Goal: Information Seeking & Learning: Learn about a topic

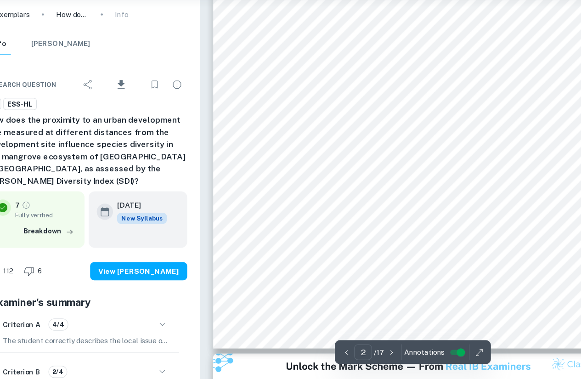
scroll to position [666, 0]
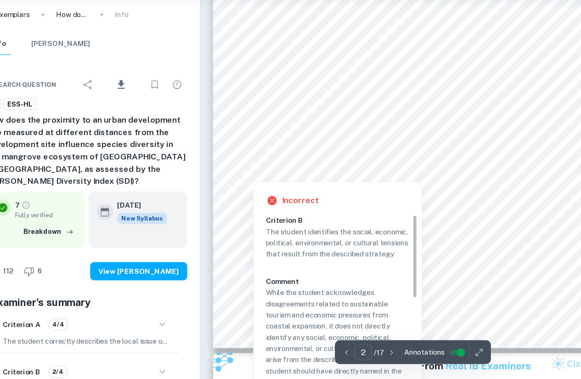
click at [252, 195] on div at bounding box center [252, 194] width 31 height 7
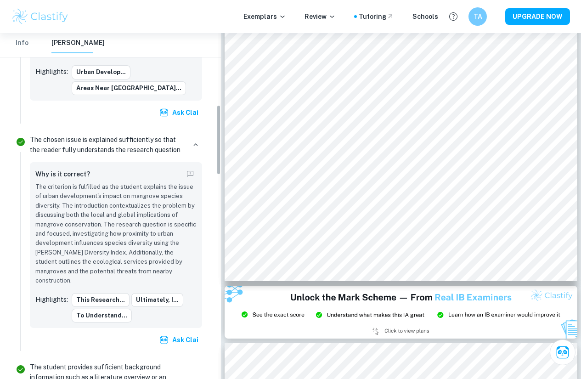
scroll to position [311, 0]
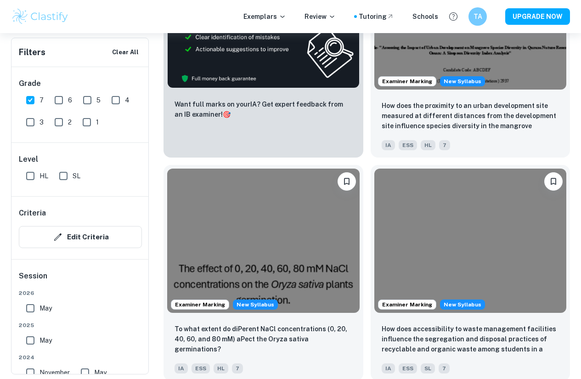
scroll to position [503, 0]
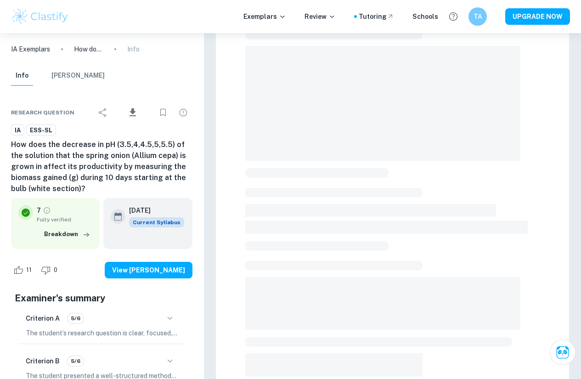
scroll to position [163, 0]
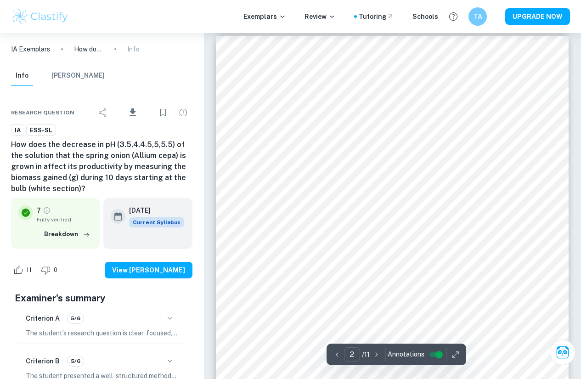
type input "1"
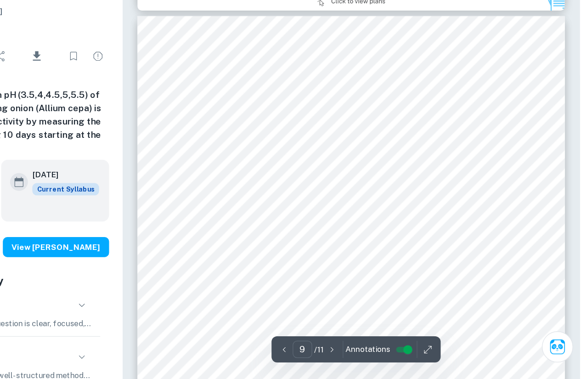
scroll to position [3823, 0]
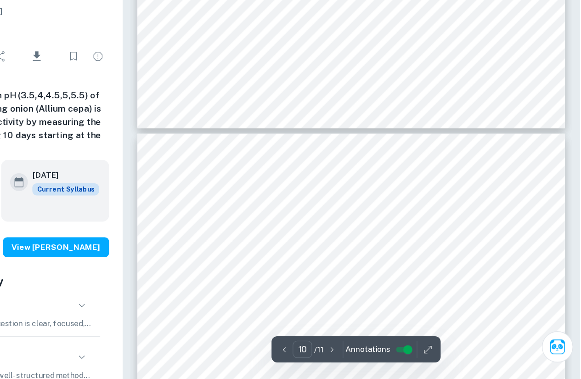
type input "9"
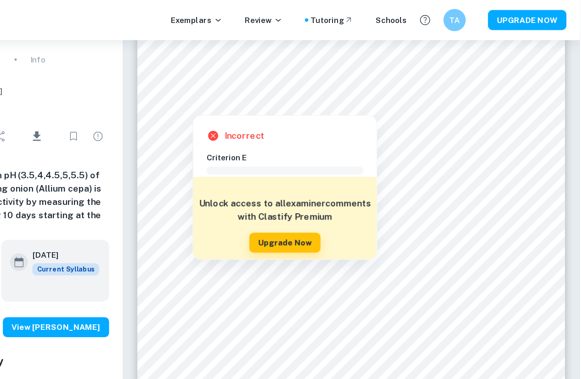
scroll to position [3959, 0]
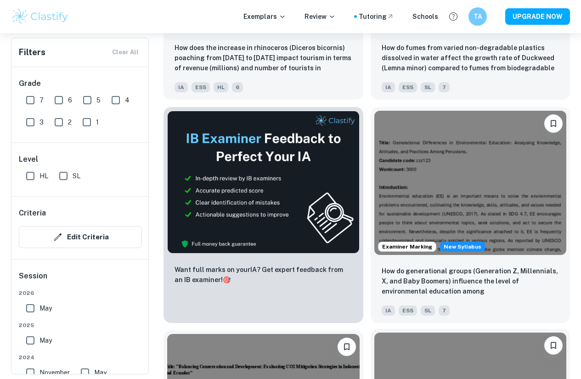
scroll to position [492, 0]
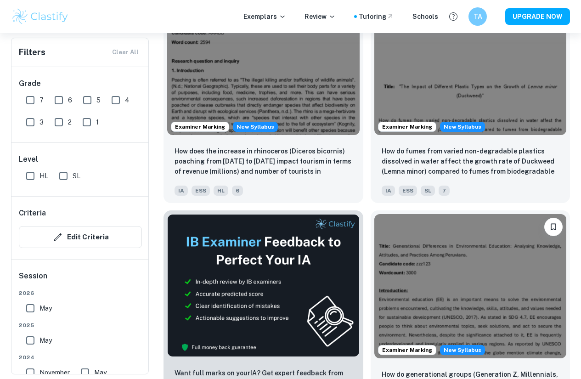
scroll to position [388, 0]
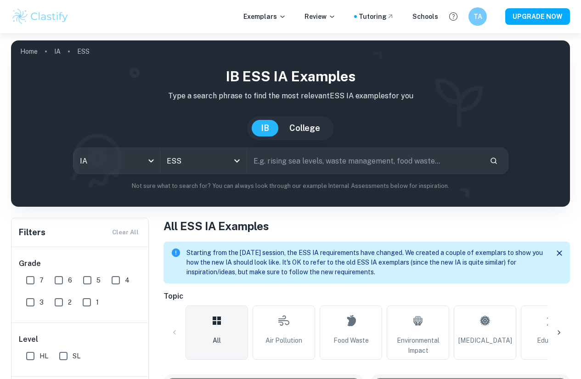
scroll to position [150, 0]
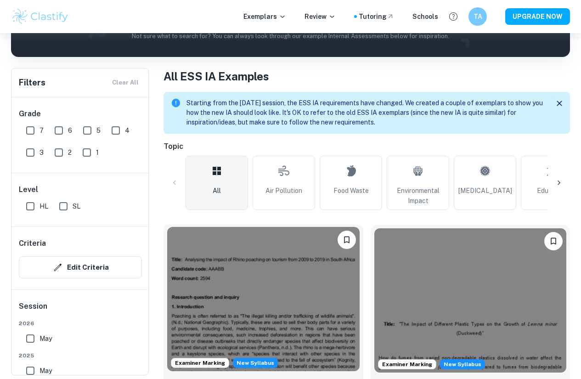
click at [199, 302] on img at bounding box center [263, 299] width 193 height 144
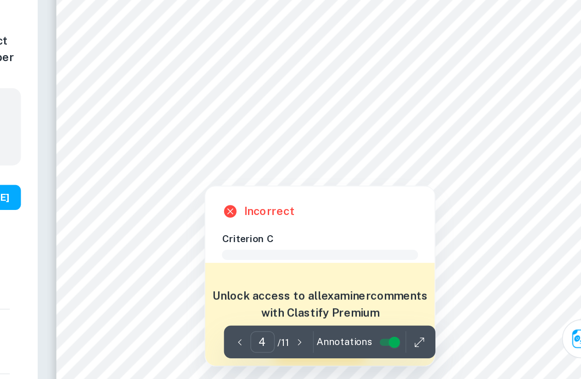
scroll to position [1507, 0]
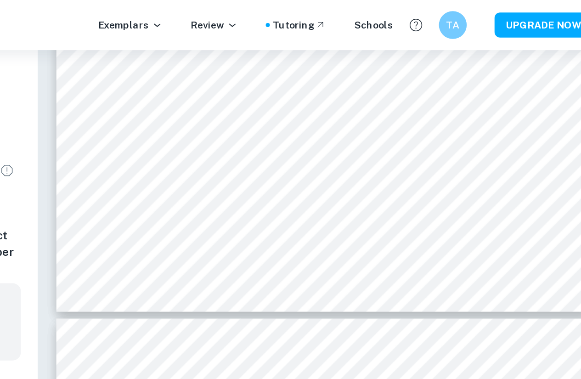
type input "3"
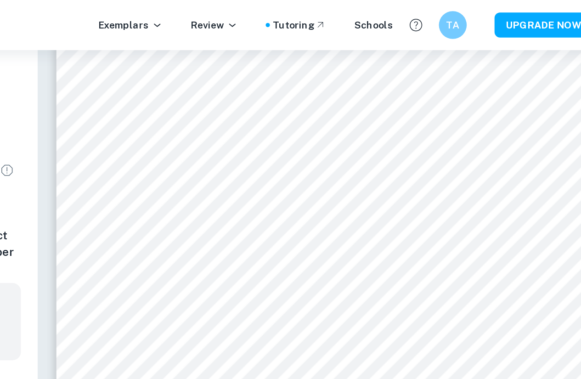
scroll to position [1234, 0]
